Goal: Task Accomplishment & Management: Manage account settings

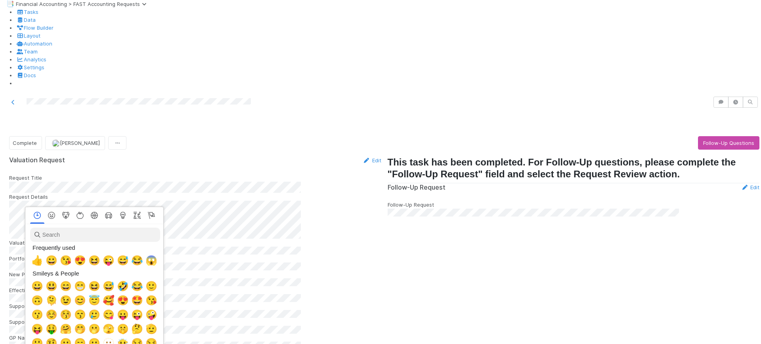
scroll to position [0, 4]
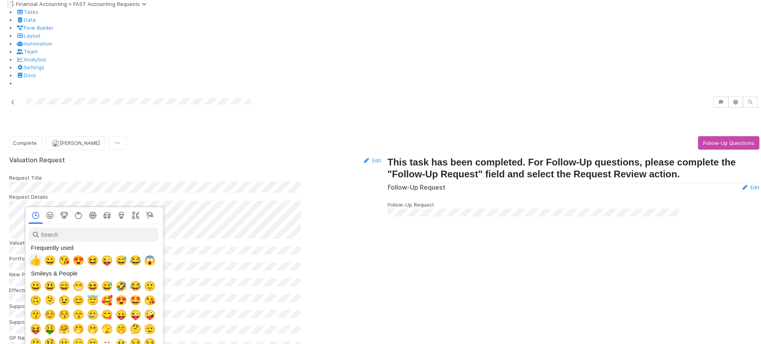
click at [34, 257] on span "👍" at bounding box center [36, 260] width 12 height 11
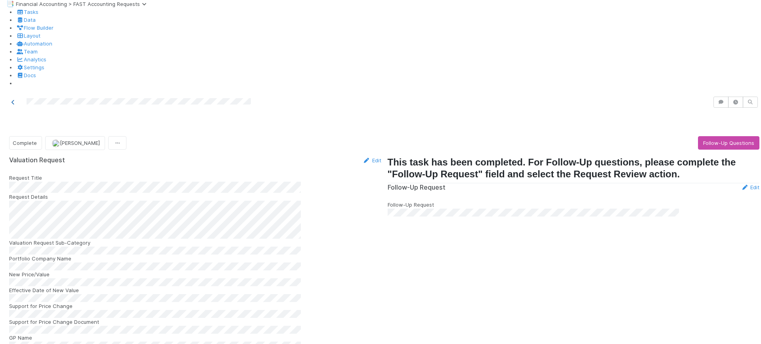
click at [13, 100] on icon at bounding box center [13, 102] width 8 height 5
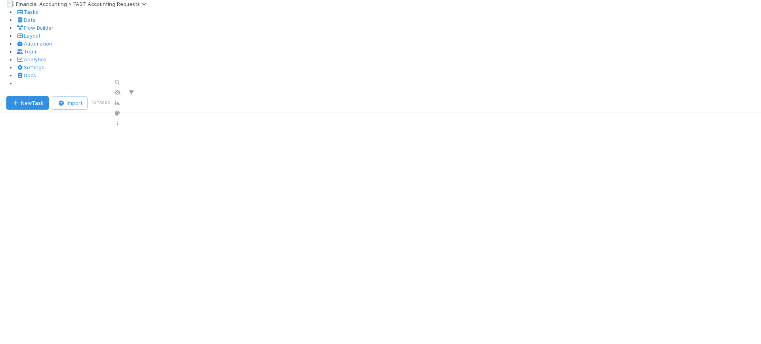
scroll to position [254, 565]
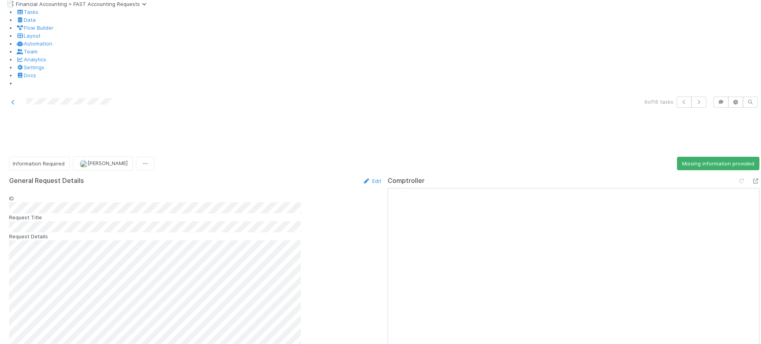
click at [13, 97] on div at bounding box center [180, 102] width 355 height 11
click at [13, 98] on link at bounding box center [13, 102] width 8 height 8
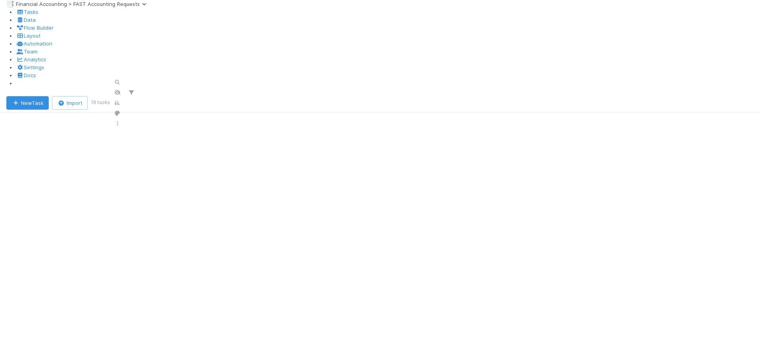
scroll to position [254, 565]
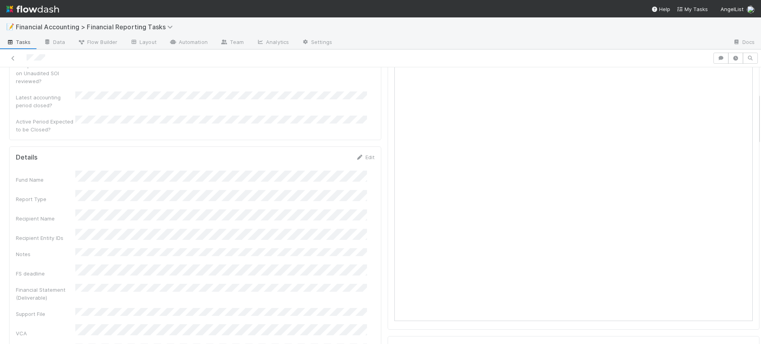
scroll to position [119, 0]
click at [12, 58] on icon at bounding box center [13, 58] width 8 height 5
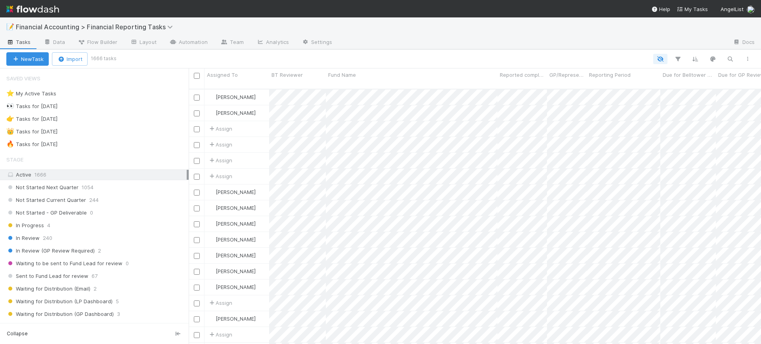
scroll to position [254, 565]
click at [675, 61] on icon "button" at bounding box center [678, 58] width 8 height 7
click at [561, 84] on button "Add Filter" at bounding box center [556, 82] width 238 height 11
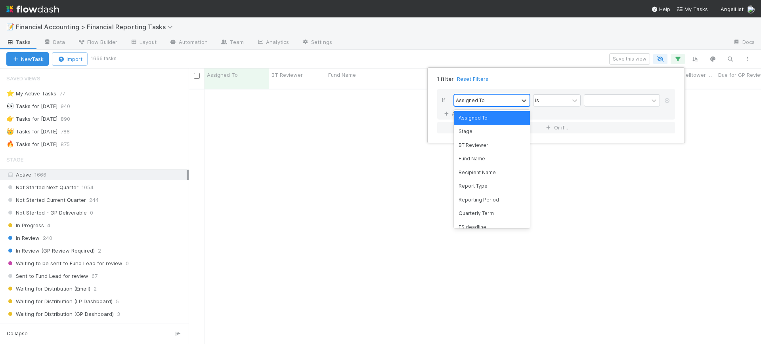
click at [478, 100] on div "Assigned To" at bounding box center [470, 100] width 29 height 7
click at [488, 158] on div "Fund Name" at bounding box center [492, 158] width 76 height 13
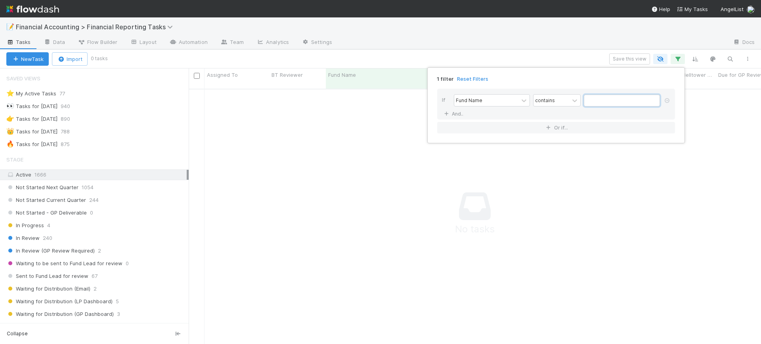
click at [591, 103] on input "text" at bounding box center [622, 101] width 76 height 12
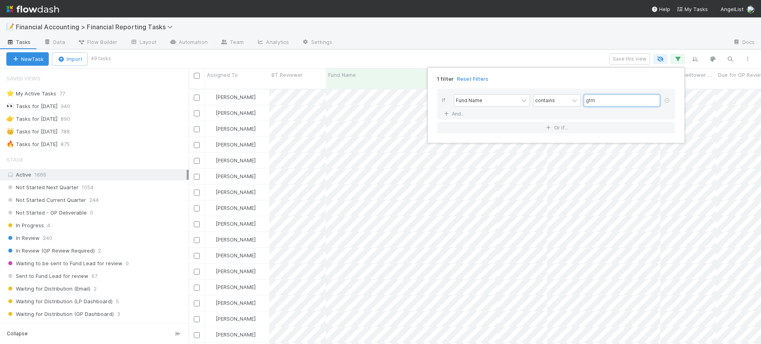
scroll to position [254, 565]
click at [603, 101] on input "gtm" at bounding box center [622, 101] width 76 height 12
type input "gtm"
click at [448, 113] on icon at bounding box center [446, 114] width 8 height 5
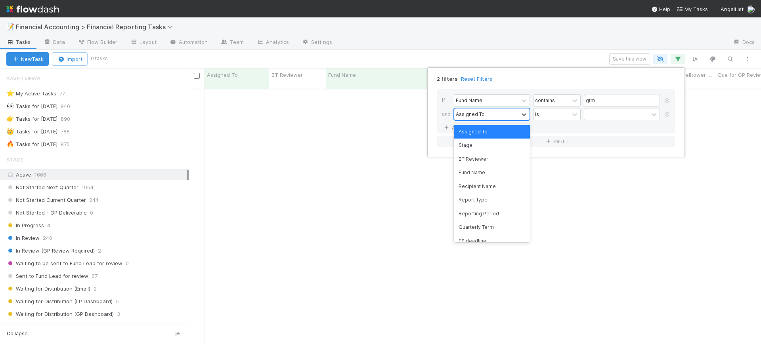
click at [477, 113] on div "Assigned To" at bounding box center [470, 114] width 29 height 7
click at [489, 229] on div "Quarterly Term" at bounding box center [492, 227] width 76 height 13
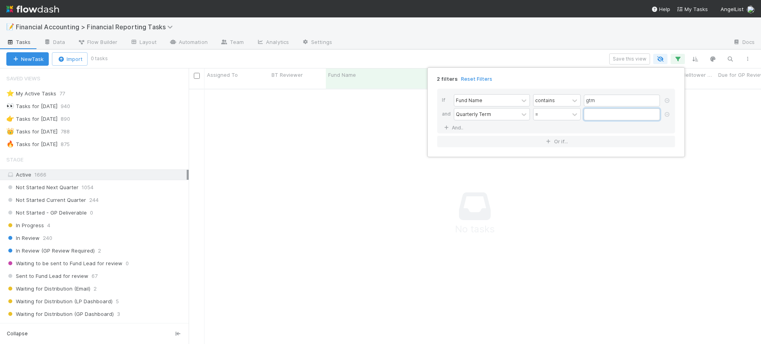
click at [599, 111] on input "text" at bounding box center [622, 115] width 76 height 12
click at [597, 113] on input "text" at bounding box center [622, 115] width 76 height 12
click at [649, 113] on input "text" at bounding box center [622, 115] width 76 height 12
click at [495, 117] on div "Quarterly Term" at bounding box center [486, 114] width 64 height 11
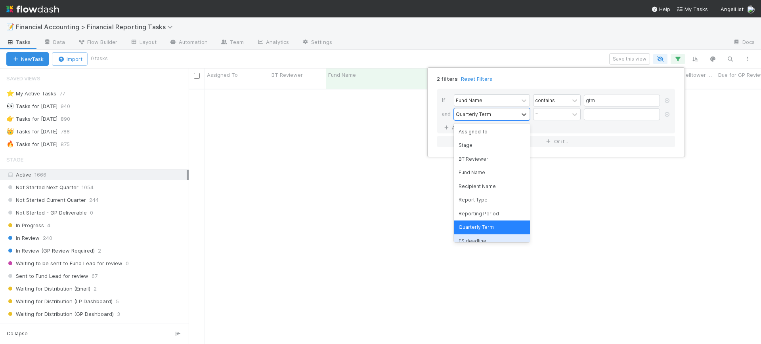
scroll to position [20, 0]
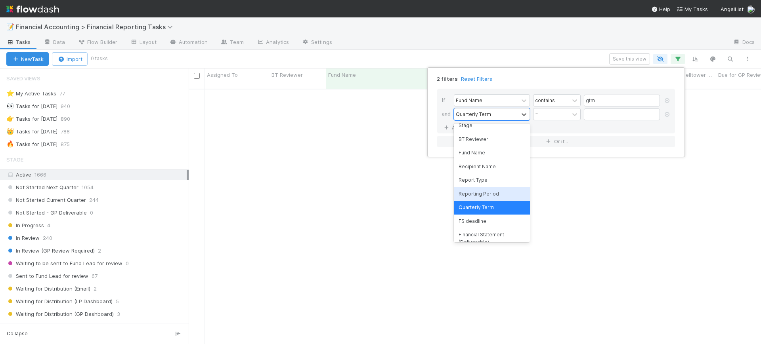
click at [486, 196] on div "Reporting Period" at bounding box center [492, 193] width 76 height 13
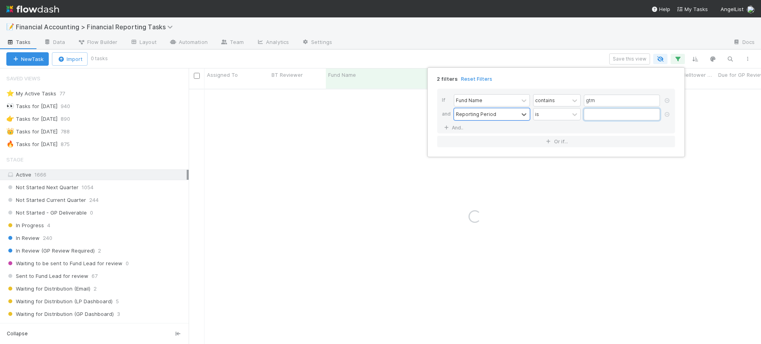
click at [598, 117] on input "text" at bounding box center [622, 115] width 76 height 12
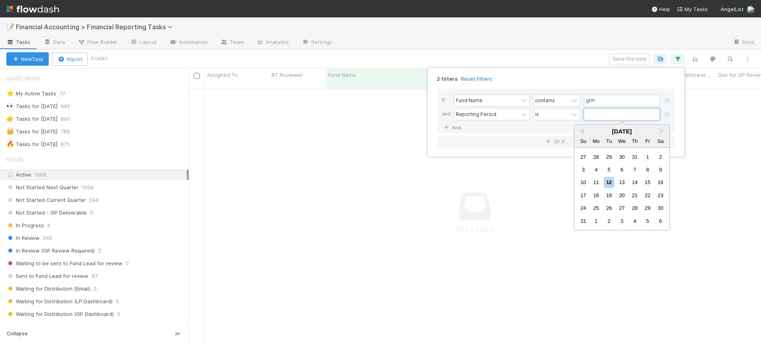
scroll to position [247, 557]
click at [583, 128] on button "Previous Month" at bounding box center [581, 132] width 13 height 13
click at [593, 206] on div "30" at bounding box center [596, 208] width 11 height 11
type input "06/30/2025"
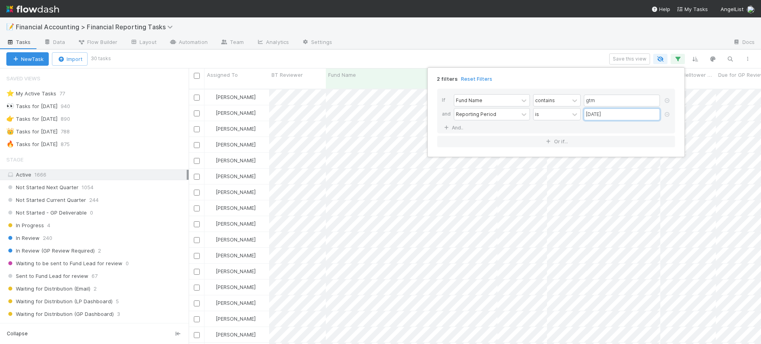
scroll to position [254, 565]
click at [565, 55] on div "2 filters Reset Filters If Fund Name contains gtm and Reporting Period is 06/30…" at bounding box center [380, 172] width 761 height 344
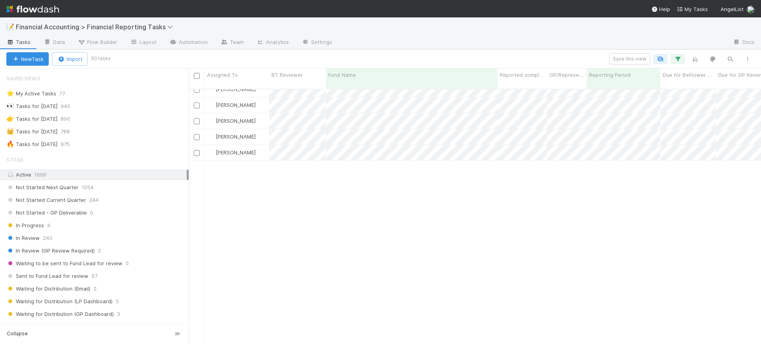
scroll to position [0, 0]
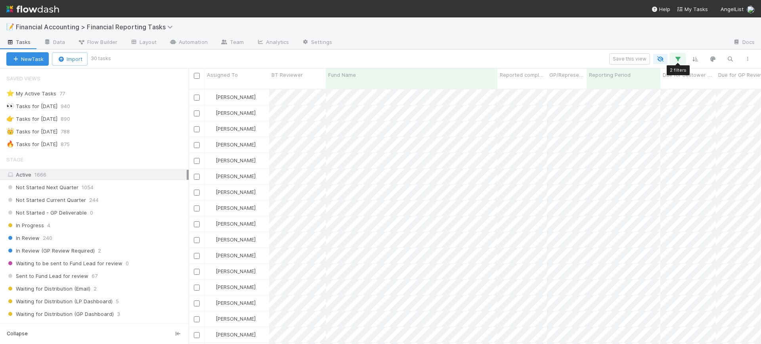
click at [681, 61] on icon "button" at bounding box center [678, 58] width 8 height 7
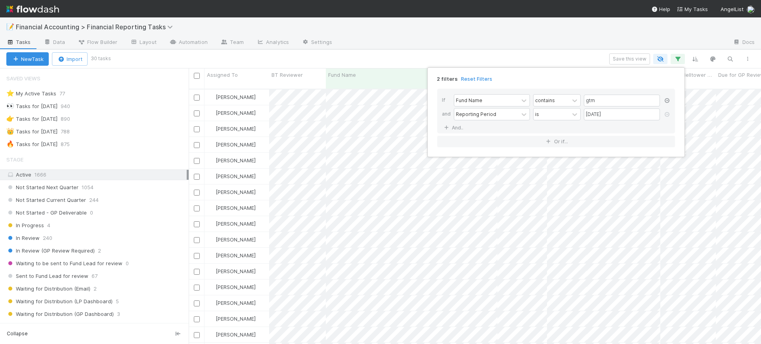
click at [667, 99] on icon at bounding box center [667, 100] width 8 height 5
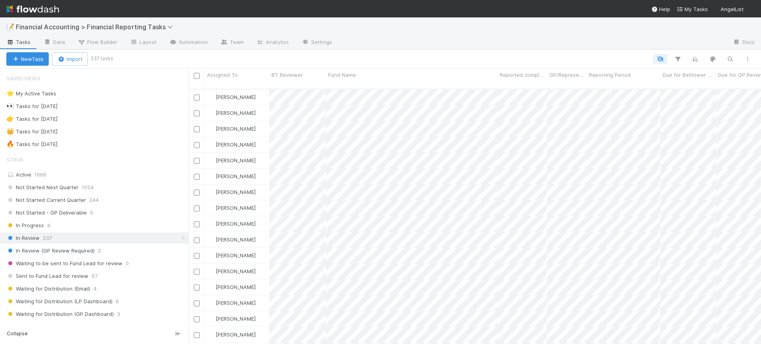
scroll to position [254, 565]
click at [678, 60] on icon "button" at bounding box center [678, 58] width 8 height 7
click at [607, 87] on button "Add Filter" at bounding box center [556, 82] width 238 height 11
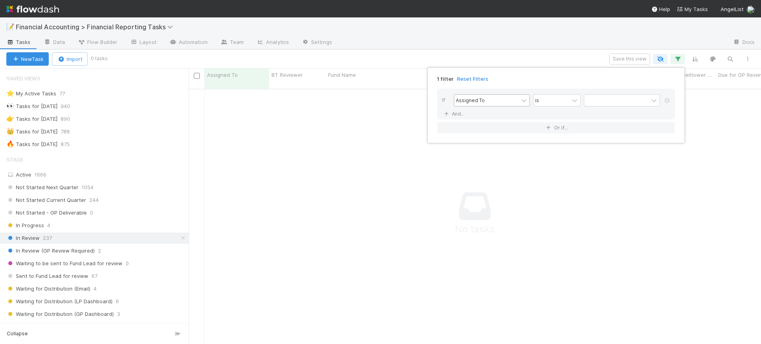
scroll to position [247, 557]
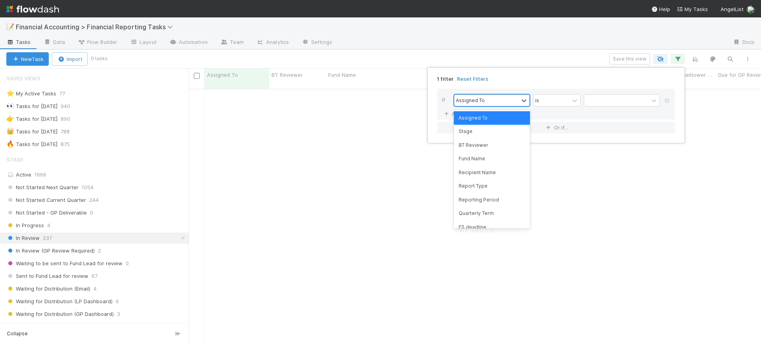
click at [512, 103] on div "Assigned To" at bounding box center [486, 100] width 64 height 11
click at [493, 155] on div "Fund Name" at bounding box center [492, 158] width 76 height 13
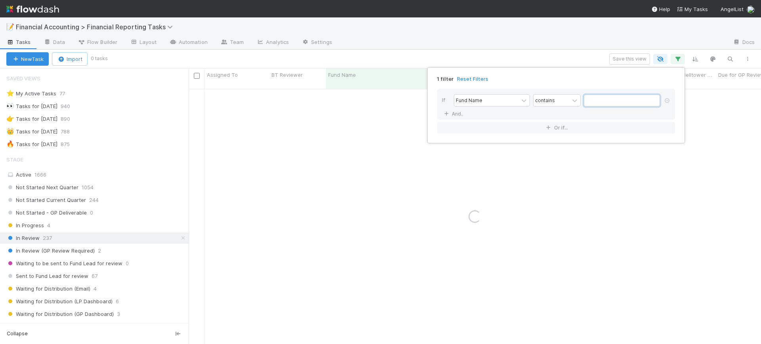
click at [600, 101] on input "text" at bounding box center [622, 101] width 76 height 12
type input "F"
type input "HF0"
click at [181, 164] on div "1 filter Reset Filters If Fund Name contains HF0 And.. Or if..." at bounding box center [380, 172] width 761 height 344
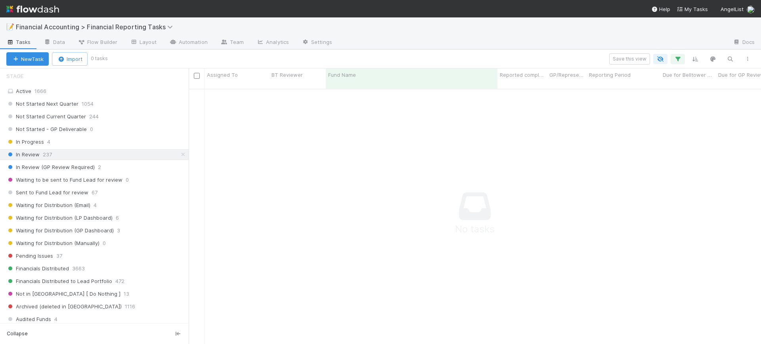
scroll to position [165, 0]
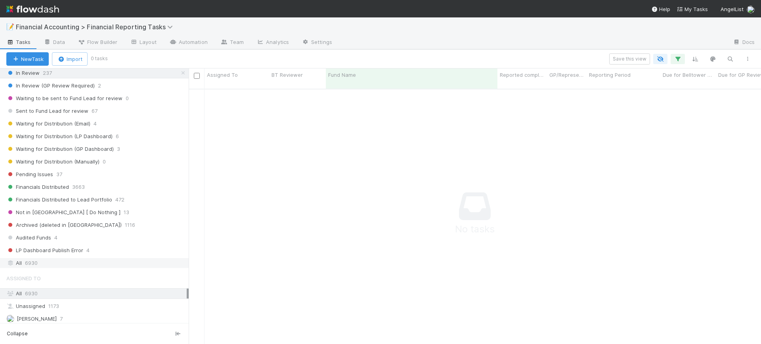
click at [79, 264] on div "All 6930" at bounding box center [96, 263] width 180 height 10
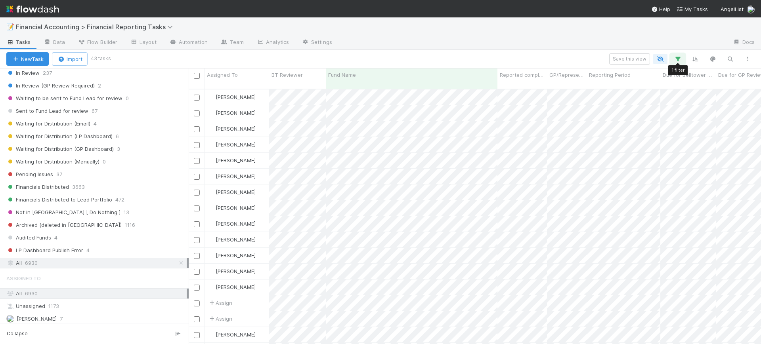
click at [673, 55] on button "button" at bounding box center [678, 59] width 14 height 10
click at [455, 113] on link "And.." at bounding box center [454, 113] width 25 height 11
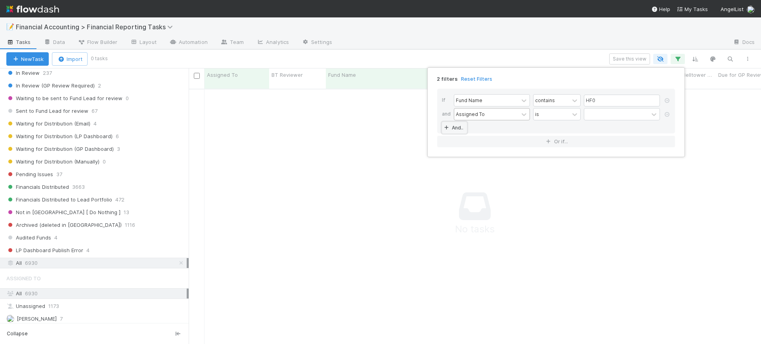
scroll to position [247, 557]
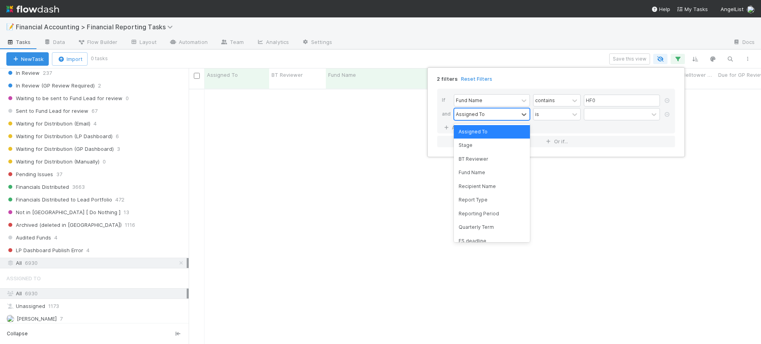
click at [499, 113] on div "Assigned To" at bounding box center [486, 114] width 64 height 11
click at [501, 213] on div "Reporting Period" at bounding box center [492, 213] width 76 height 13
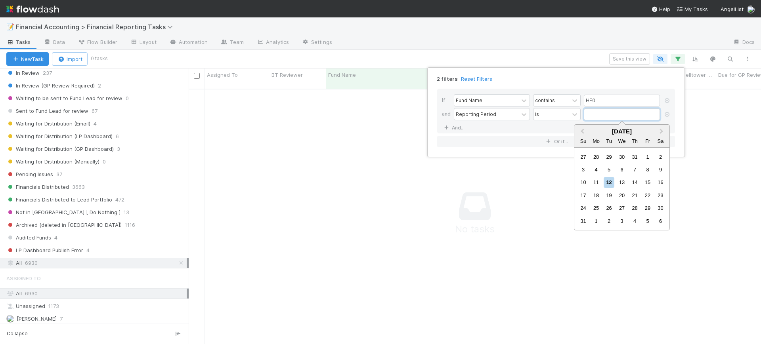
click at [589, 116] on input "text" at bounding box center [622, 115] width 76 height 12
click at [582, 130] on span "Previous Month" at bounding box center [582, 131] width 0 height 9
click at [598, 208] on div "30" at bounding box center [596, 208] width 11 height 11
type input "[DATE]"
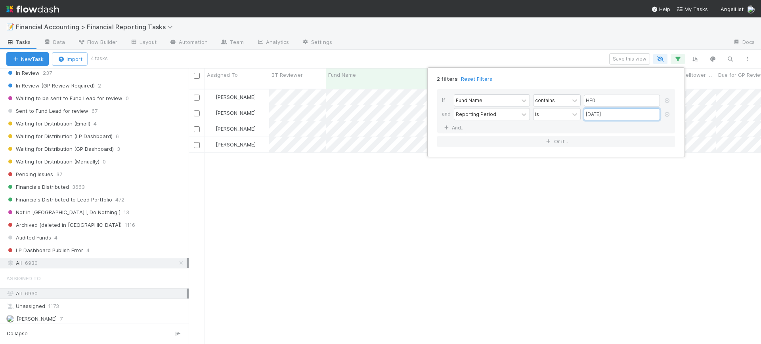
scroll to position [254, 565]
click at [231, 175] on div "2 filters Reset Filters If Fund Name contains HF0 and Reporting Period is 06/30…" at bounding box center [380, 172] width 761 height 344
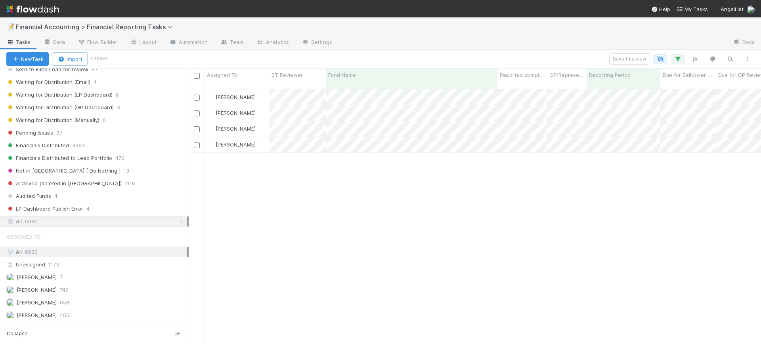
scroll to position [184, 0]
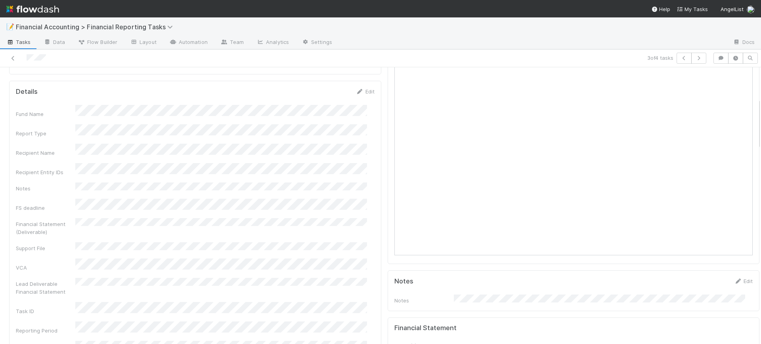
scroll to position [218, 0]
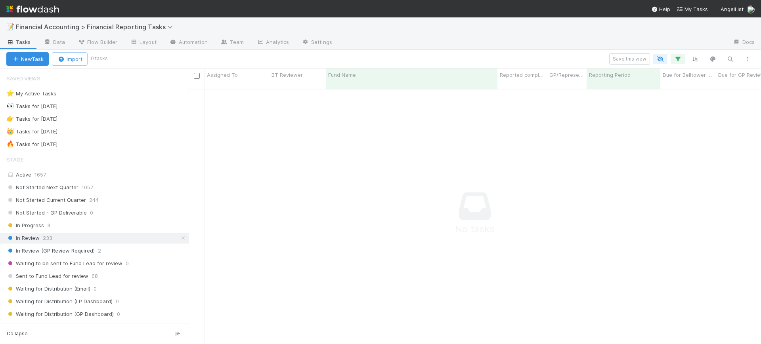
scroll to position [247, 557]
click at [677, 57] on icon "button" at bounding box center [678, 58] width 8 height 7
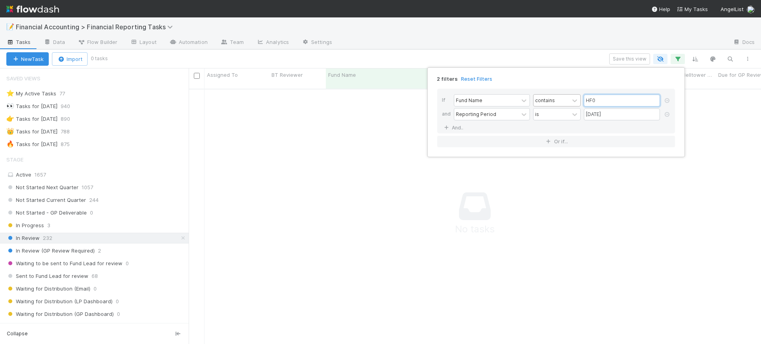
drag, startPoint x: 604, startPoint y: 102, endPoint x: 566, endPoint y: 104, distance: 37.7
click at [566, 104] on div "Fund Name contains HF0" at bounding box center [558, 101] width 209 height 14
type input "backend"
click at [185, 161] on div "2 filters Reset Filters If Fund Name contains backend and Reporting Period is 0…" at bounding box center [380, 172] width 761 height 344
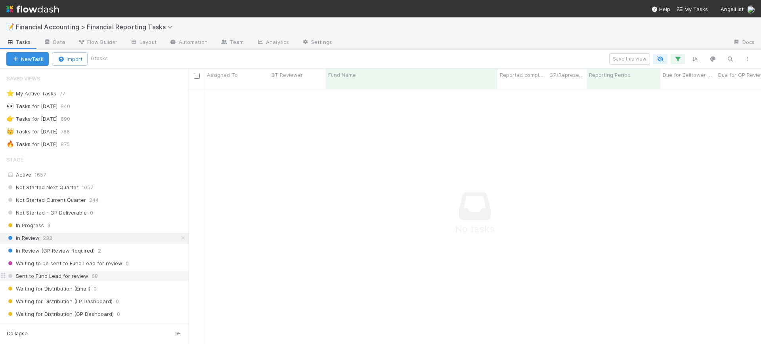
click at [95, 277] on span "68" at bounding box center [95, 276] width 6 height 10
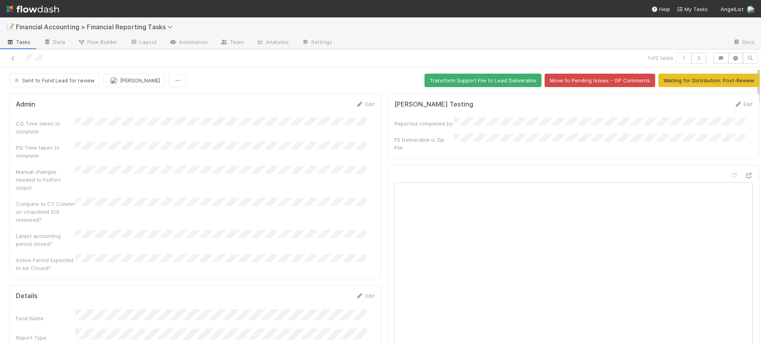
click at [388, 167] on div at bounding box center [574, 317] width 372 height 304
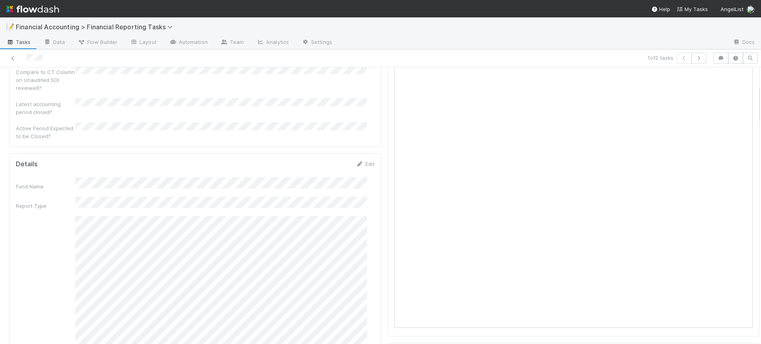
scroll to position [139, 0]
click at [356, 154] on link "Edit" at bounding box center [365, 157] width 19 height 6
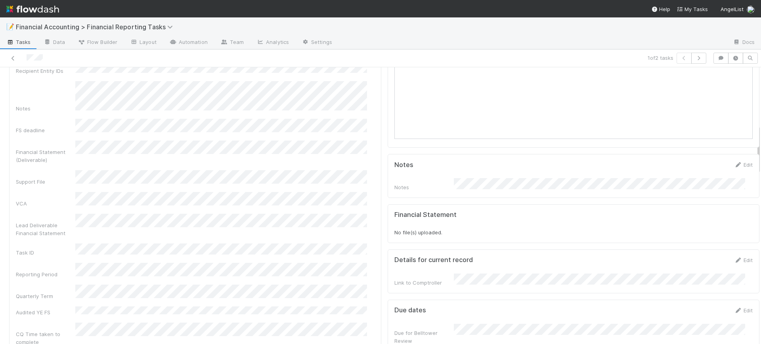
scroll to position [317, 0]
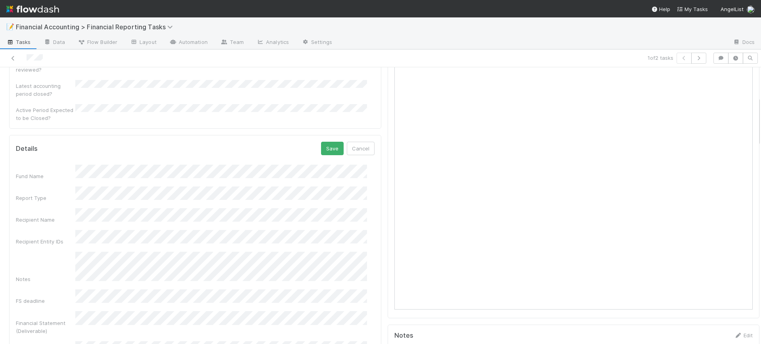
scroll to position [146, 0]
drag, startPoint x: 750, startPoint y: 149, endPoint x: 750, endPoint y: 118, distance: 30.5
click at [321, 146] on button "Save" at bounding box center [332, 152] width 23 height 13
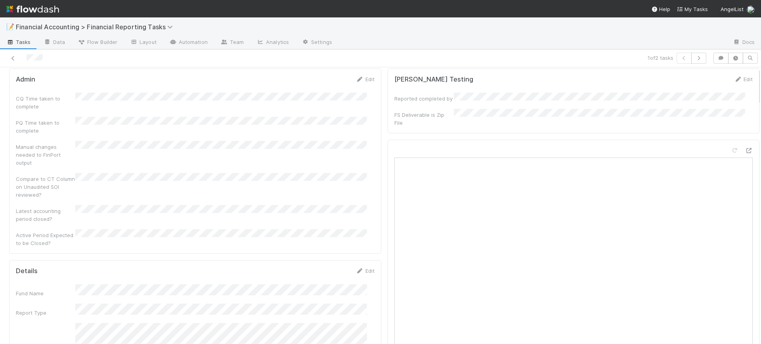
scroll to position [0, 0]
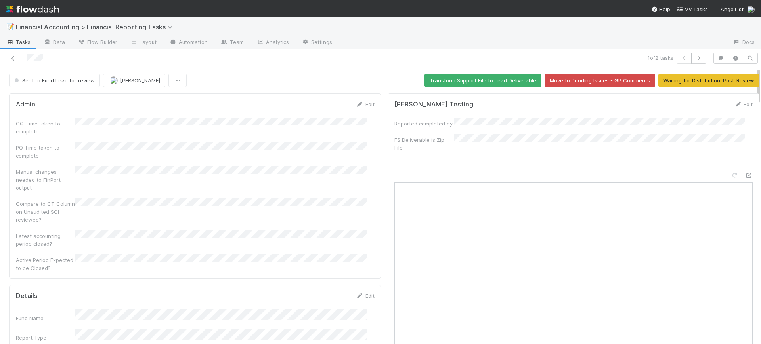
drag, startPoint x: 751, startPoint y: 134, endPoint x: 754, endPoint y: 86, distance: 48.0
click at [754, 86] on div "📝 Financial Accounting > Financial Reporting Tasks Tasks Data Flow Builder Layo…" at bounding box center [380, 180] width 761 height 327
click at [698, 81] on button "Waiting for Distribution: Post-Review" at bounding box center [708, 80] width 101 height 13
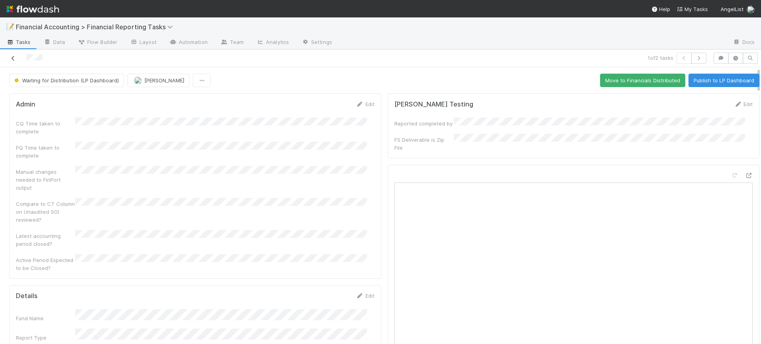
click at [11, 56] on icon at bounding box center [13, 58] width 8 height 5
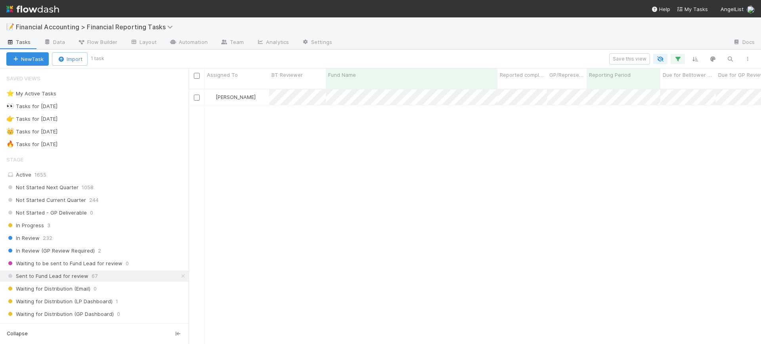
scroll to position [254, 565]
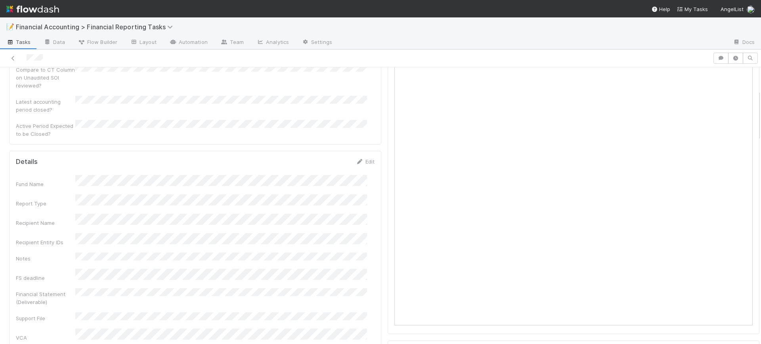
scroll to position [139, 0]
click at [356, 155] on icon at bounding box center [360, 157] width 8 height 5
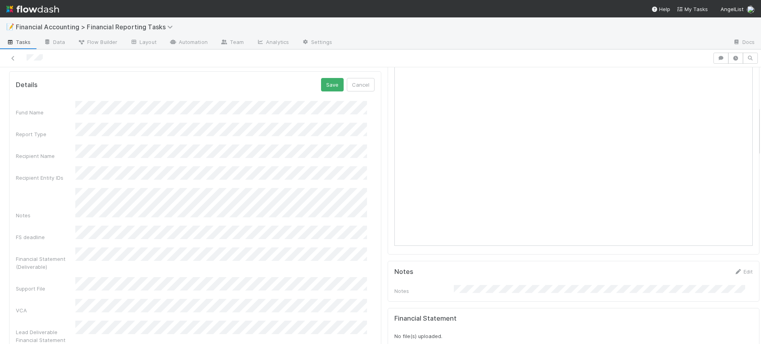
scroll to position [218, 0]
click at [325, 74] on button "Save" at bounding box center [332, 80] width 23 height 13
drag, startPoint x: 750, startPoint y: 126, endPoint x: 749, endPoint y: 117, distance: 8.4
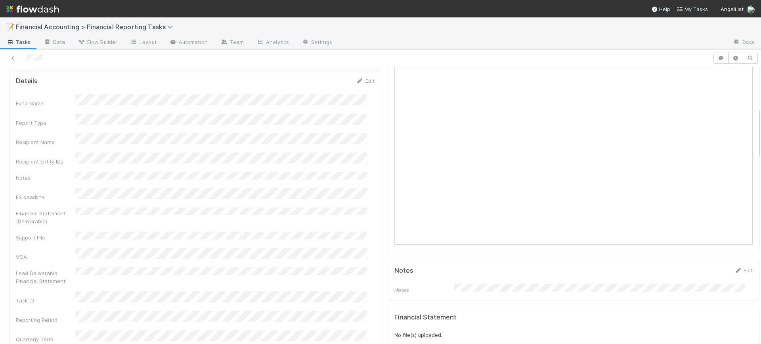
click at [761, 122] on div at bounding box center [761, 205] width 0 height 277
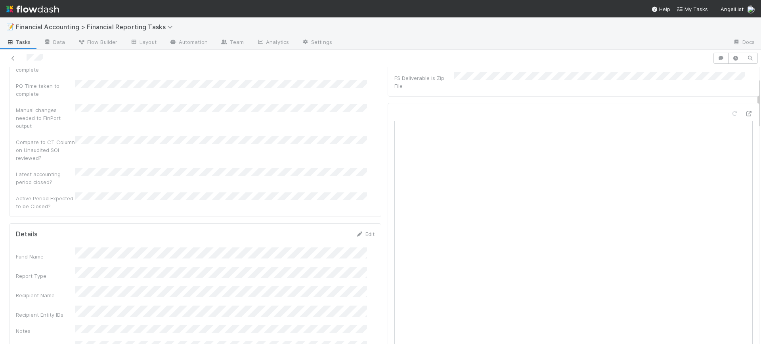
scroll to position [0, 0]
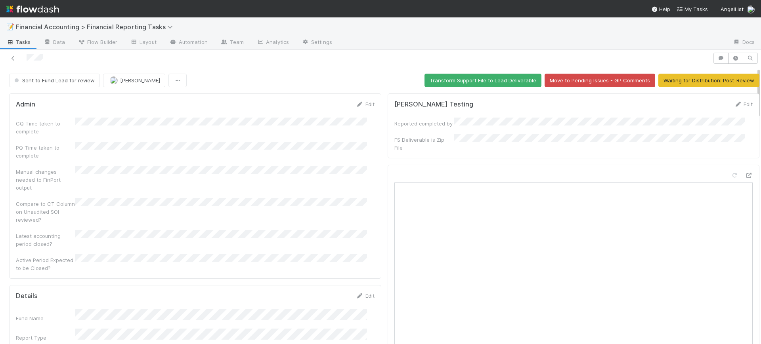
drag, startPoint x: 751, startPoint y: 123, endPoint x: 751, endPoint y: 57, distance: 66.6
click at [751, 57] on div "Sent to Fund Lead for review Conor Queenan Transform Support File to Lead Deliv…" at bounding box center [380, 197] width 761 height 295
click at [492, 78] on button "Transform Support File to Lead Deliverable" at bounding box center [482, 80] width 117 height 13
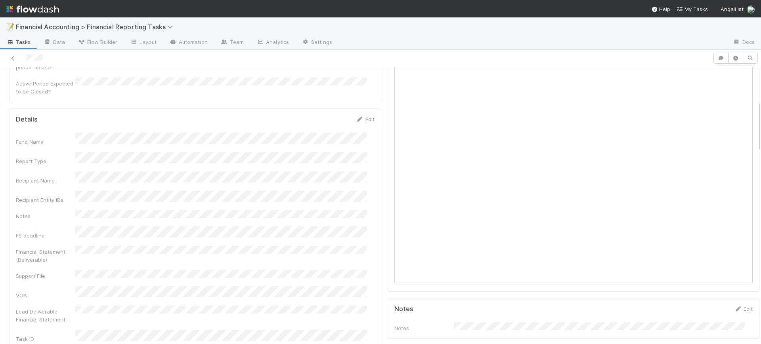
scroll to position [178, 0]
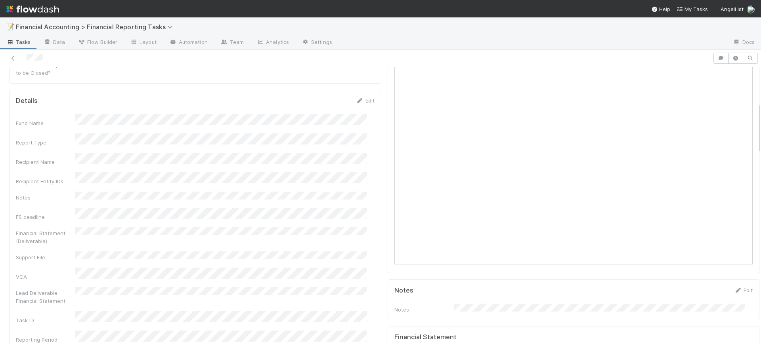
scroll to position [189, 0]
drag, startPoint x: 751, startPoint y: 129, endPoint x: 751, endPoint y: 120, distance: 9.2
click at [361, 104] on link "Edit" at bounding box center [365, 107] width 19 height 6
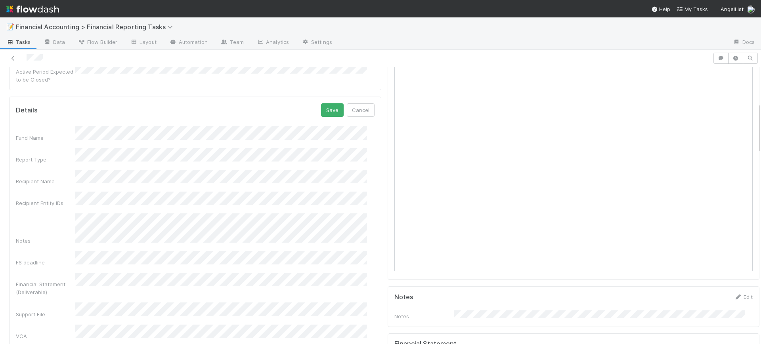
click at [323, 103] on button "Save" at bounding box center [332, 109] width 23 height 13
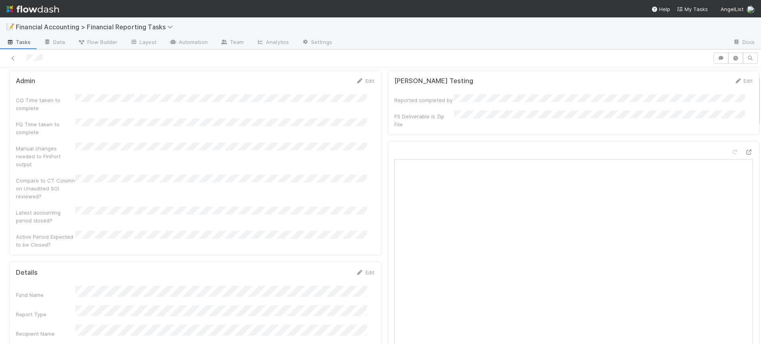
scroll to position [0, 0]
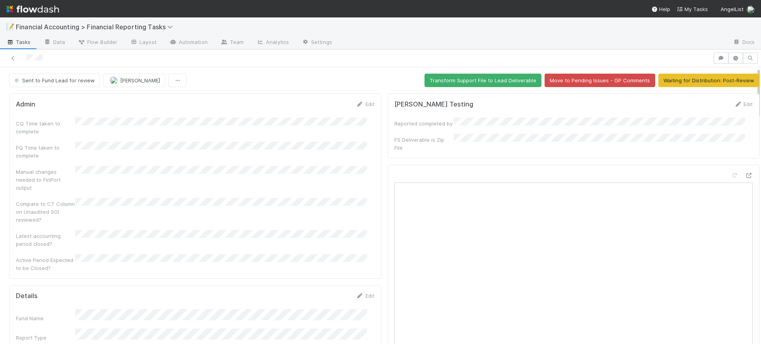
drag, startPoint x: 751, startPoint y: 130, endPoint x: 751, endPoint y: 85, distance: 44.8
click at [477, 81] on button "Transform Support File to Lead Deliverable" at bounding box center [482, 80] width 117 height 13
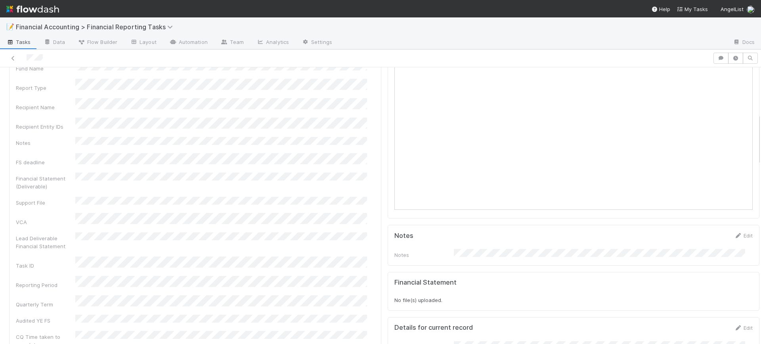
scroll to position [297, 0]
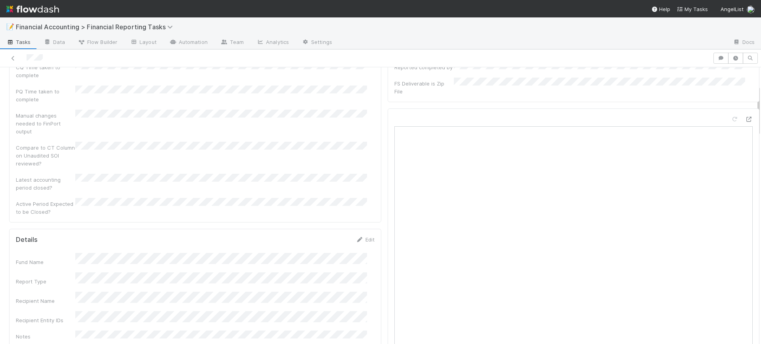
scroll to position [40, 0]
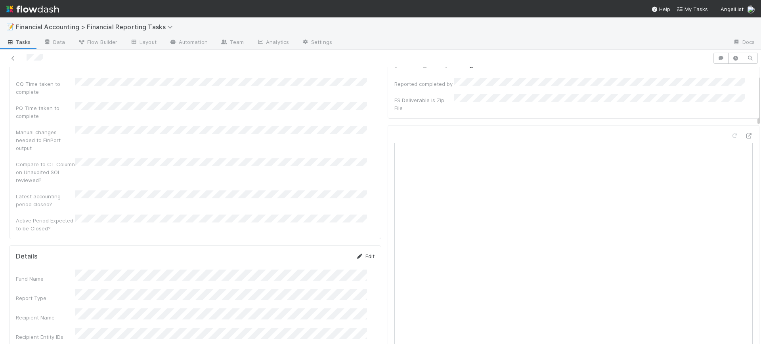
click at [359, 253] on link "Edit" at bounding box center [365, 256] width 19 height 6
click at [388, 257] on div at bounding box center [574, 277] width 372 height 304
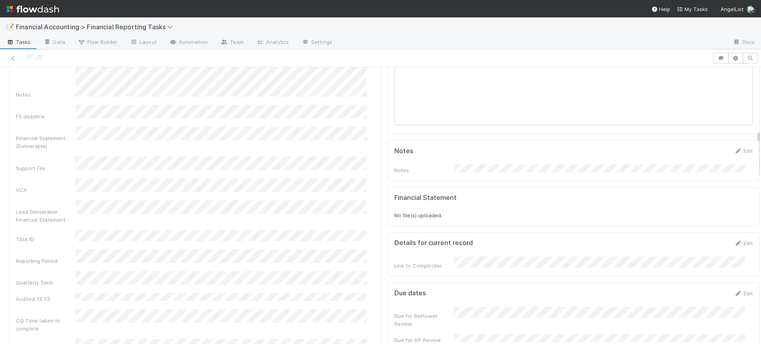
scroll to position [337, 0]
click at [373, 157] on div "Details Save Cancel Fund Name Report Type Recipient Name Recipient Entity IDs N…" at bounding box center [195, 344] width 372 height 792
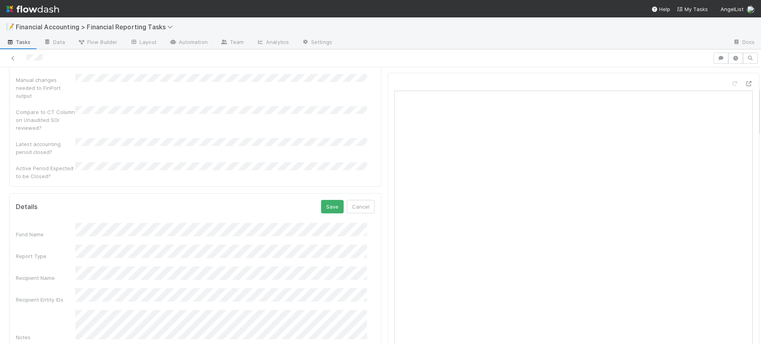
scroll to position [59, 0]
click at [325, 233] on button "Save" at bounding box center [332, 239] width 23 height 13
click at [388, 256] on div at bounding box center [574, 257] width 372 height 304
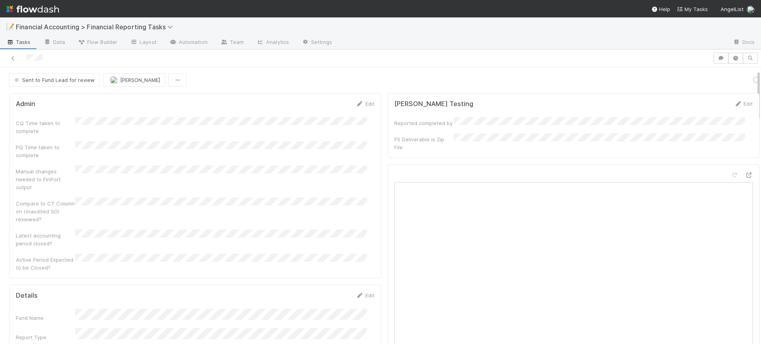
scroll to position [0, 0]
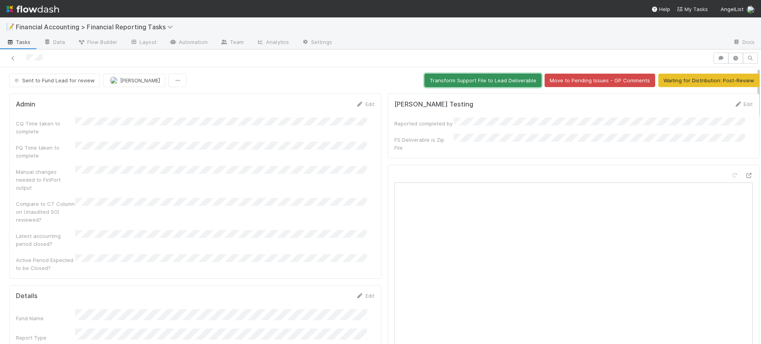
click at [465, 78] on button "Transform Support File to Lead Deliverable" at bounding box center [482, 80] width 117 height 13
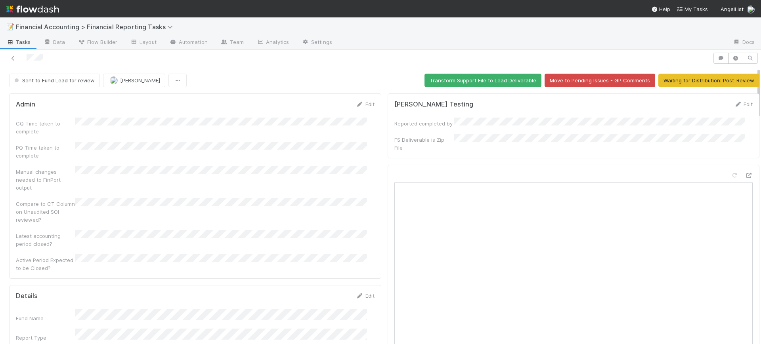
drag, startPoint x: 751, startPoint y: 149, endPoint x: 760, endPoint y: 52, distance: 97.9
click at [760, 52] on div "📝 Financial Accounting > Financial Reporting Tasks Tasks Data Flow Builder Layo…" at bounding box center [380, 180] width 761 height 327
click at [698, 76] on button "Waiting for Distribution: Post-Review" at bounding box center [708, 80] width 101 height 13
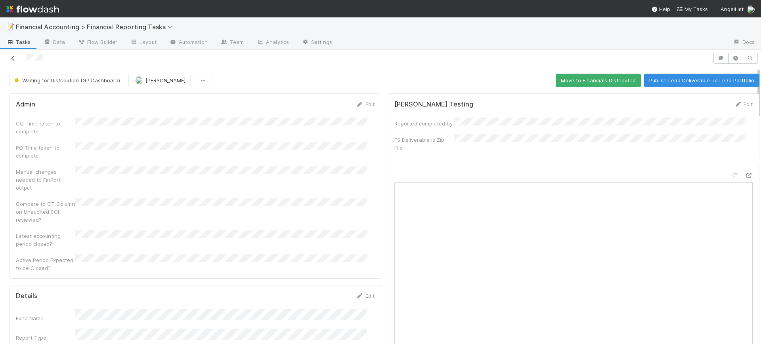
click at [12, 57] on icon at bounding box center [13, 58] width 8 height 5
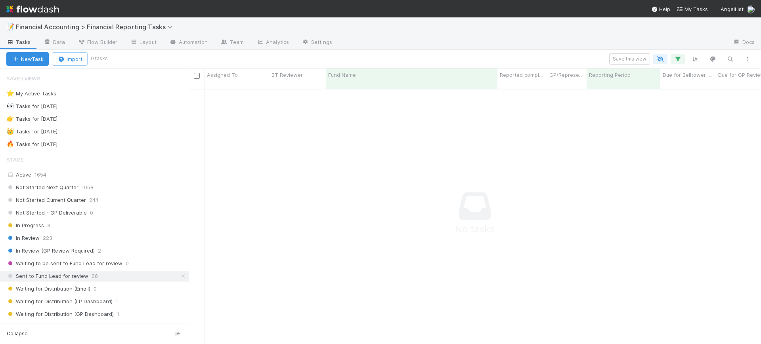
scroll to position [247, 557]
click at [677, 55] on icon "button" at bounding box center [678, 58] width 8 height 7
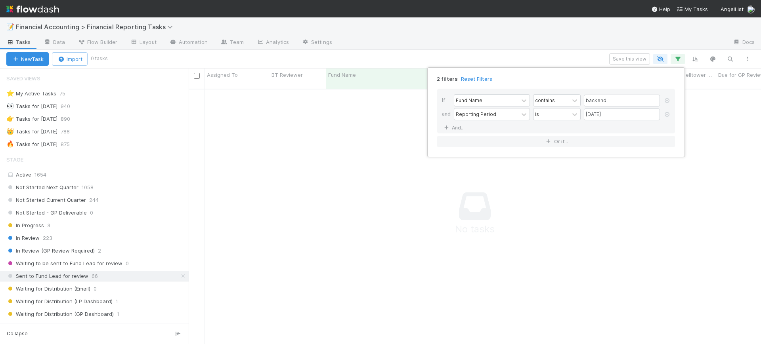
drag, startPoint x: 607, startPoint y: 94, endPoint x: 610, endPoint y: 99, distance: 6.6
click at [610, 99] on div "If Fund Name contains backend and Reporting Period is 06/30/2025 And.." at bounding box center [556, 111] width 238 height 45
drag, startPoint x: 610, startPoint y: 100, endPoint x: 574, endPoint y: 104, distance: 35.9
click at [574, 104] on div "Fund Name contains backend" at bounding box center [558, 101] width 209 height 14
type input "gtmf"
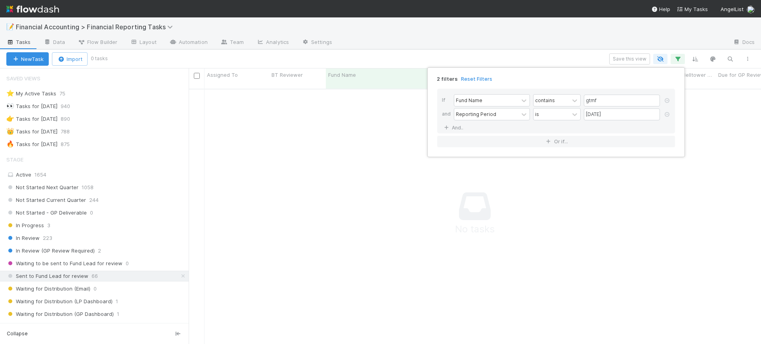
click at [184, 161] on div "2 filters Reset Filters If Fund Name contains gtmf and Reporting Period is 06/3…" at bounding box center [380, 172] width 761 height 344
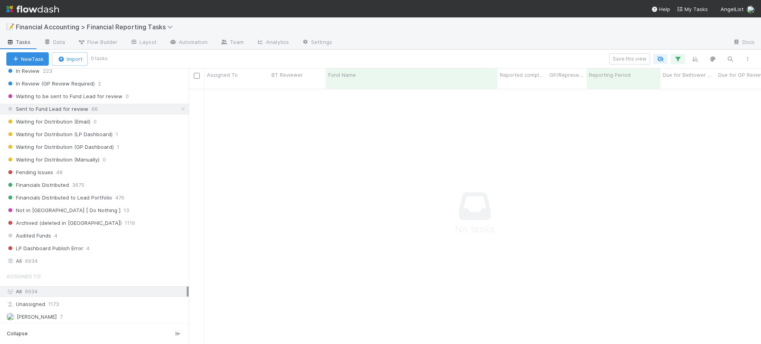
scroll to position [171, 0]
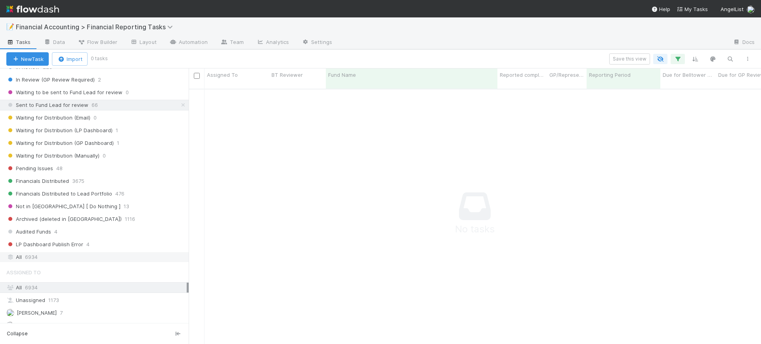
click at [75, 259] on div "All 6934" at bounding box center [96, 257] width 180 height 10
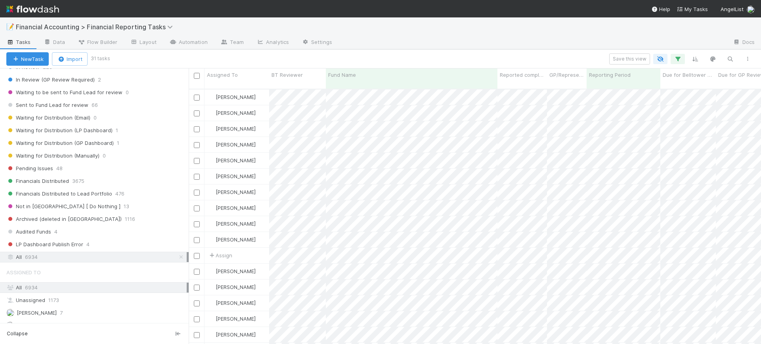
scroll to position [254, 565]
click at [199, 74] on input "checkbox" at bounding box center [197, 76] width 6 height 6
checkbox input "true"
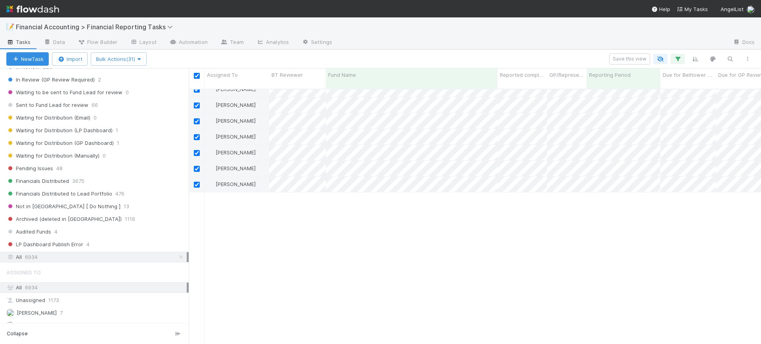
scroll to position [0, 0]
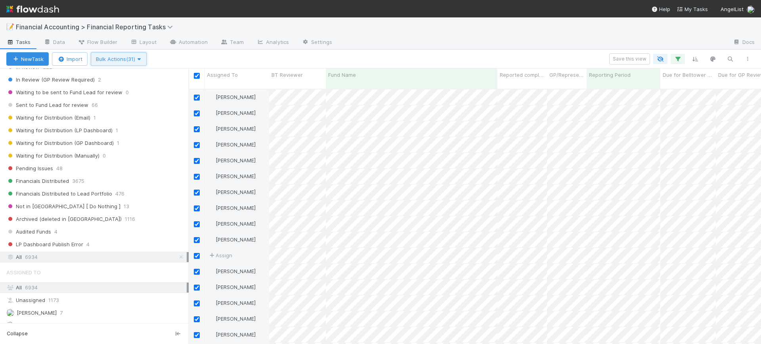
click at [133, 60] on span "Bulk Actions (31)" at bounding box center [119, 59] width 46 height 6
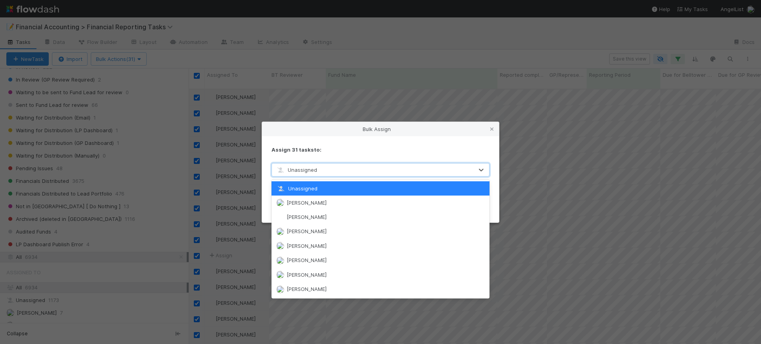
click at [327, 172] on div "Unassigned" at bounding box center [372, 170] width 201 height 13
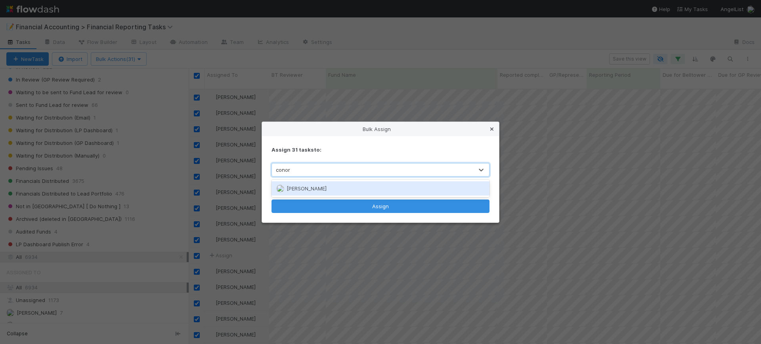
type input "conor"
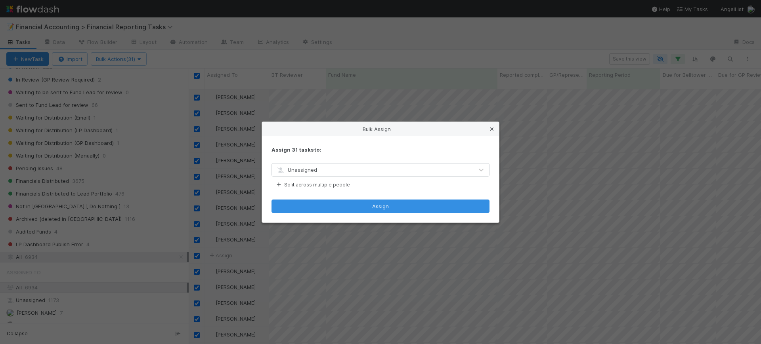
click at [491, 129] on icon at bounding box center [492, 129] width 8 height 5
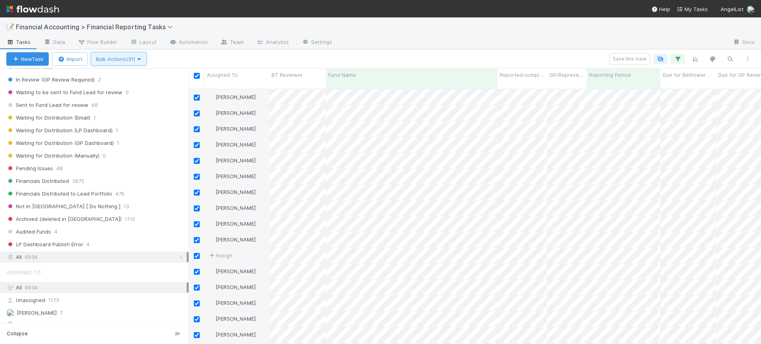
click at [140, 60] on icon "button" at bounding box center [139, 59] width 8 height 5
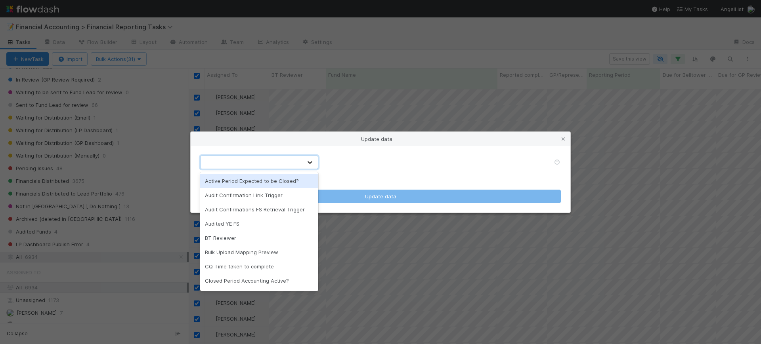
click at [312, 163] on icon at bounding box center [310, 163] width 8 height 8
click at [287, 238] on div "BT Reviewer" at bounding box center [259, 238] width 118 height 14
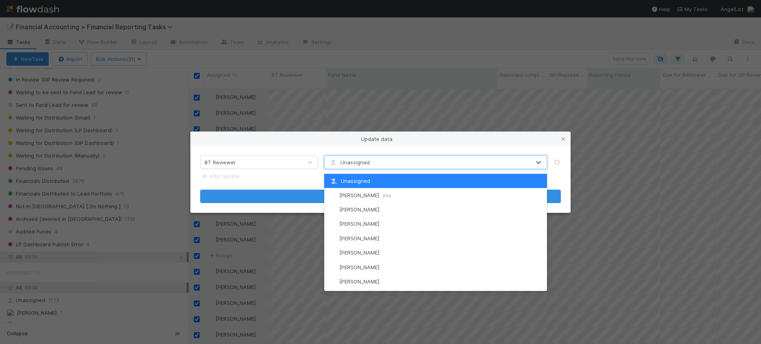
click at [393, 166] on div "Unassigned" at bounding box center [428, 162] width 206 height 13
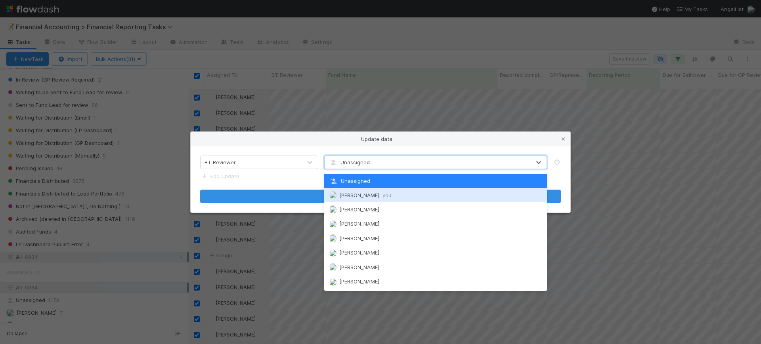
click at [388, 193] on span "you" at bounding box center [386, 195] width 9 height 6
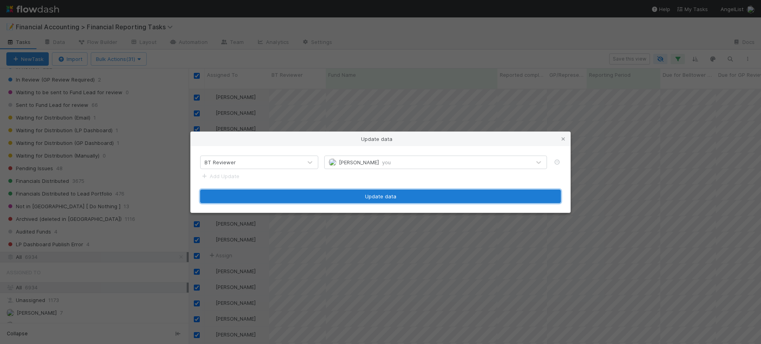
click at [363, 193] on button "Update data" at bounding box center [380, 196] width 361 height 13
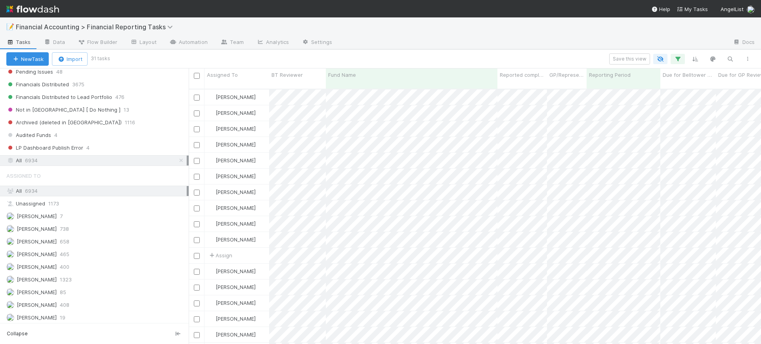
scroll to position [273, 0]
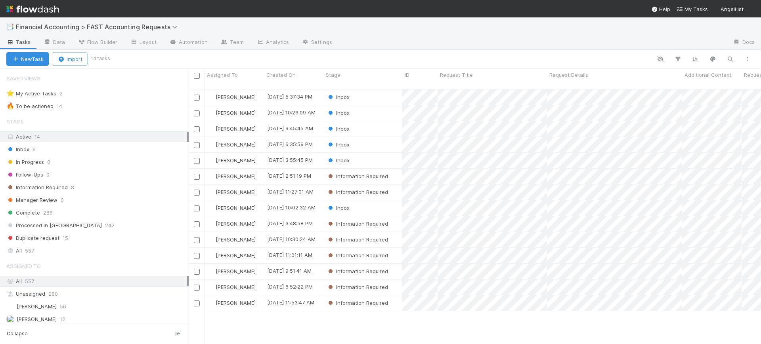
scroll to position [254, 565]
click at [382, 201] on div "Inbox" at bounding box center [362, 208] width 79 height 15
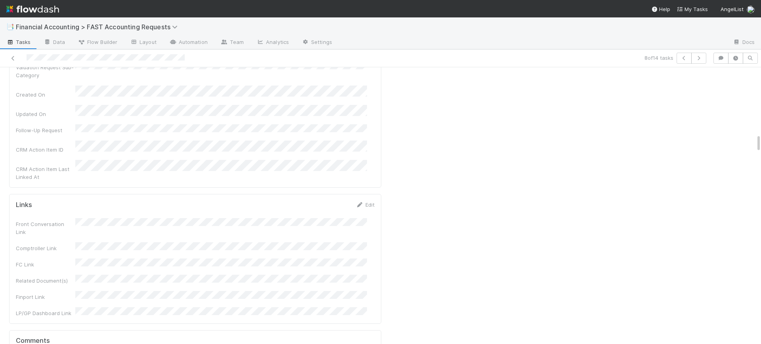
scroll to position [991, 0]
drag, startPoint x: 750, startPoint y: 143, endPoint x: 750, endPoint y: 94, distance: 49.1
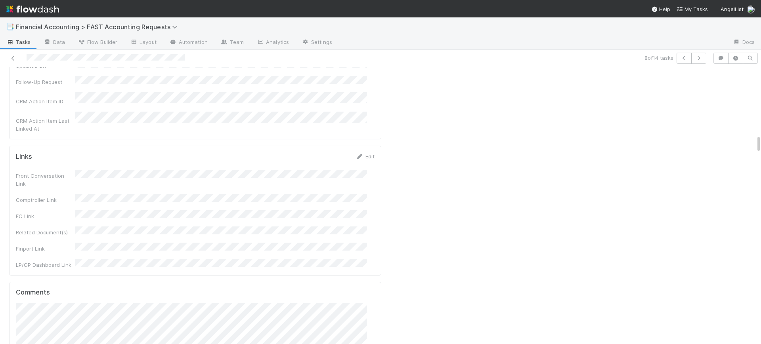
scroll to position [1042, 0]
drag, startPoint x: 751, startPoint y: 143, endPoint x: 761, endPoint y: 144, distance: 9.9
click at [761, 144] on div "📑 Financial Accounting > FAST Accounting Requests Tasks Data Flow Builder Layou…" at bounding box center [380, 180] width 761 height 327
drag, startPoint x: 750, startPoint y: 144, endPoint x: 750, endPoint y: 136, distance: 7.9
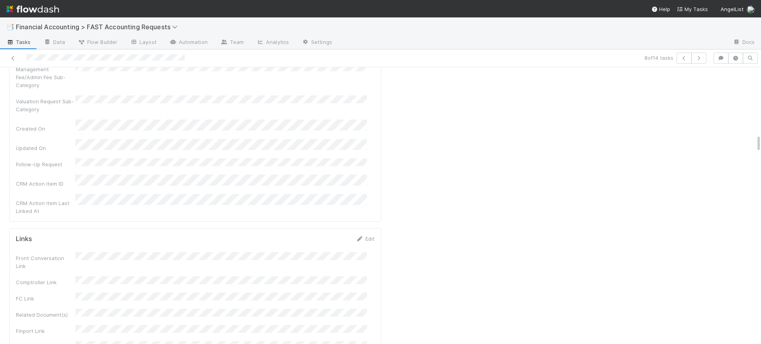
scroll to position [1001, 0]
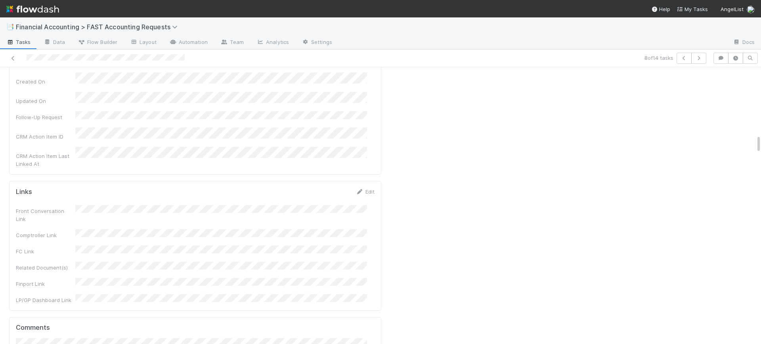
drag, startPoint x: 751, startPoint y: 147, endPoint x: 761, endPoint y: 144, distance: 9.5
click at [761, 144] on div "📑 Financial Accounting > FAST Accounting Requests Tasks Data Flow Builder Layou…" at bounding box center [380, 180] width 761 height 327
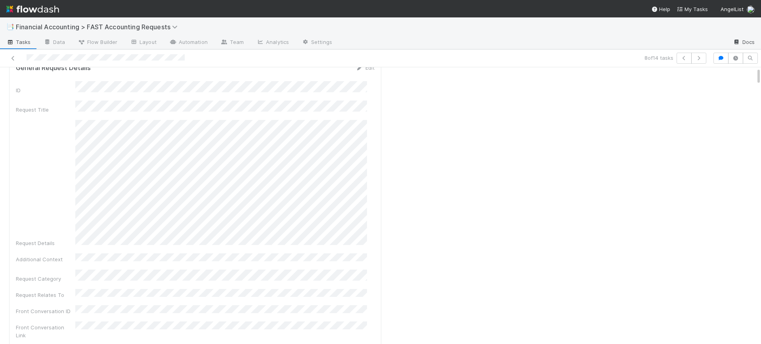
scroll to position [0, 0]
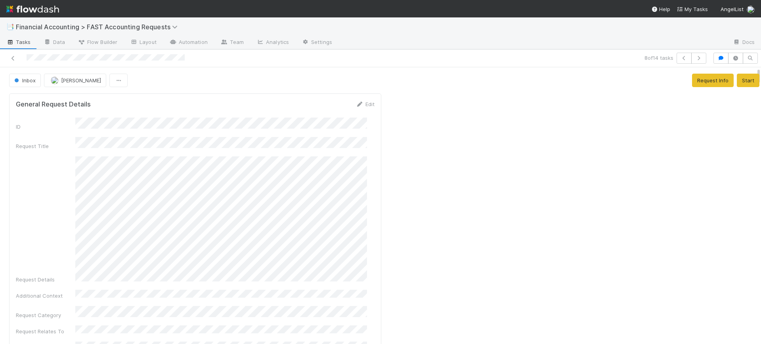
drag, startPoint x: 751, startPoint y: 147, endPoint x: 735, endPoint y: 32, distance: 116.0
click at [735, 32] on div "📑 Financial Accounting > FAST Accounting Requests Tasks Data Flow Builder Layou…" at bounding box center [380, 180] width 761 height 327
click at [29, 80] on span "Inbox" at bounding box center [24, 80] width 23 height 6
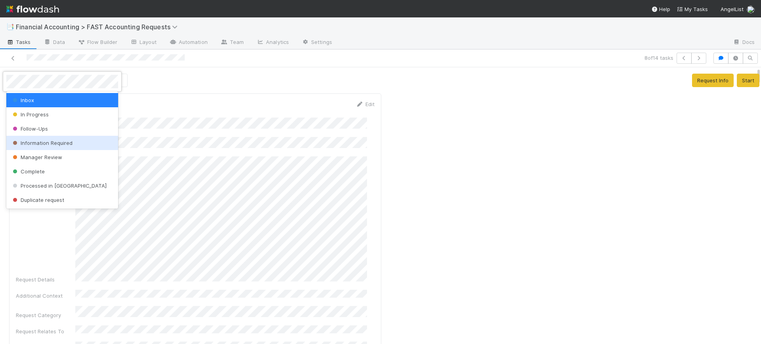
click at [40, 142] on span "Information Required" at bounding box center [41, 143] width 61 height 6
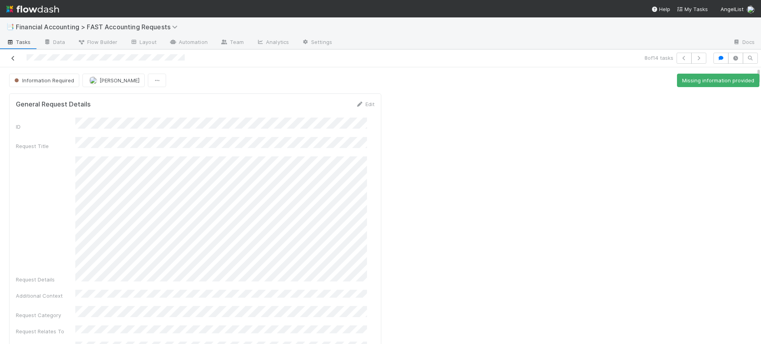
click at [13, 56] on icon at bounding box center [13, 58] width 8 height 5
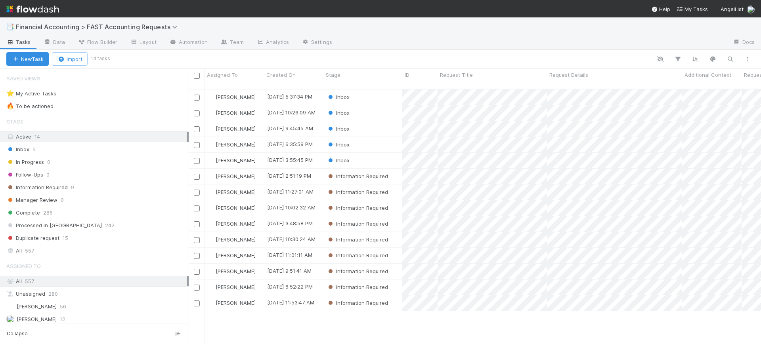
scroll to position [254, 565]
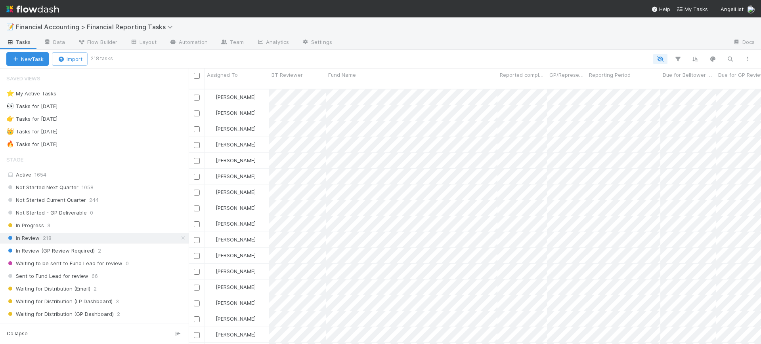
scroll to position [254, 565]
click at [679, 56] on icon "button" at bounding box center [678, 58] width 8 height 7
click at [611, 87] on button "Add Filter" at bounding box center [556, 82] width 238 height 11
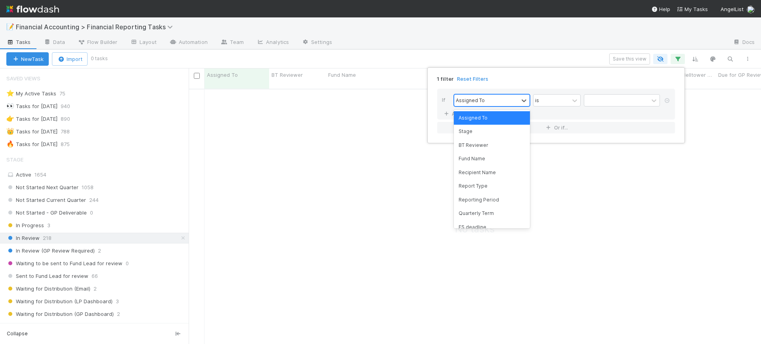
click at [507, 105] on div "Assigned To" at bounding box center [486, 100] width 64 height 11
click at [493, 156] on div "Fund Name" at bounding box center [492, 158] width 76 height 13
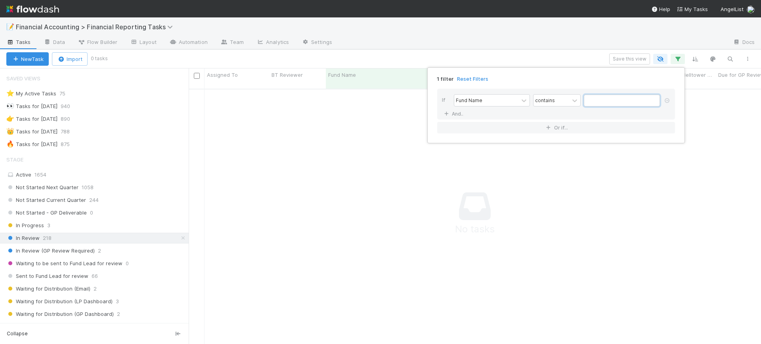
click at [604, 95] on input "text" at bounding box center [622, 101] width 76 height 12
type input "[PERSON_NAME]"
click at [283, 135] on div "1 filter Reset Filters If Fund Name contains [PERSON_NAME] And.. Or if..." at bounding box center [380, 172] width 761 height 344
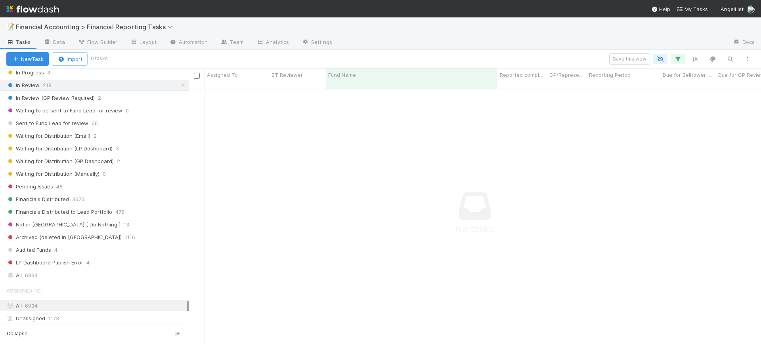
scroll to position [155, 0]
click at [50, 271] on div "All 6934" at bounding box center [96, 274] width 180 height 10
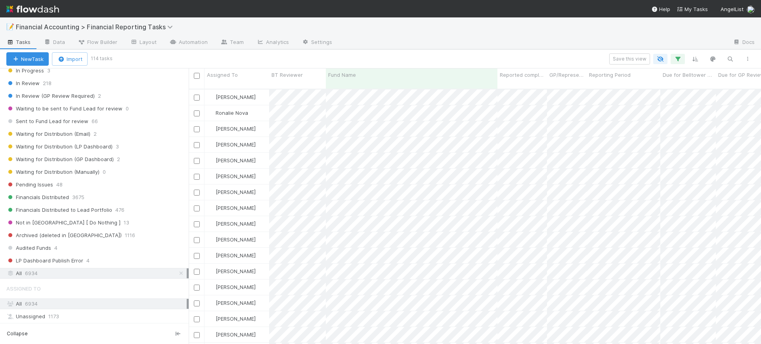
scroll to position [254, 565]
click at [680, 58] on icon "button" at bounding box center [678, 58] width 8 height 7
click at [448, 114] on icon at bounding box center [446, 114] width 8 height 5
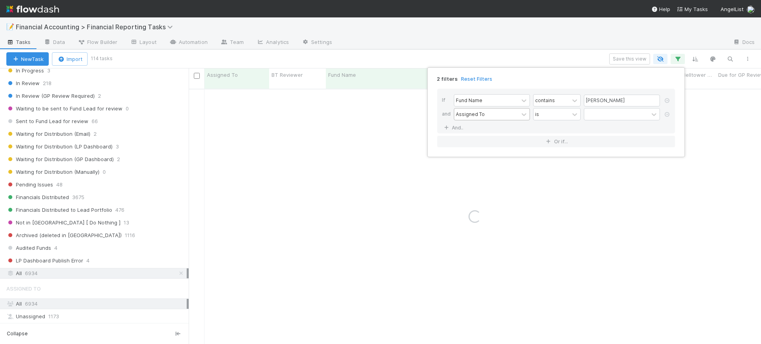
click at [476, 113] on div "Assigned To" at bounding box center [470, 114] width 29 height 7
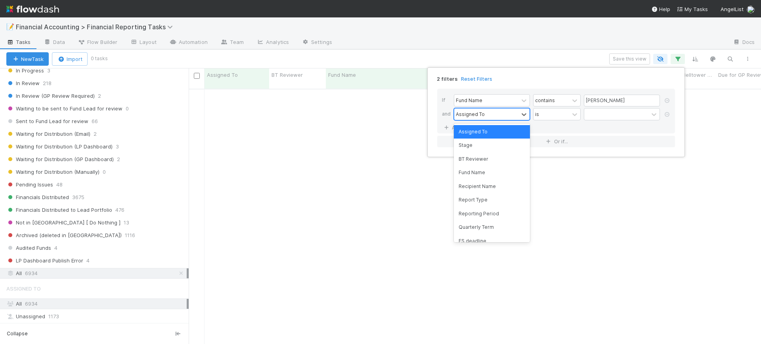
scroll to position [247, 557]
click at [497, 222] on div "Quarterly Term" at bounding box center [492, 227] width 76 height 13
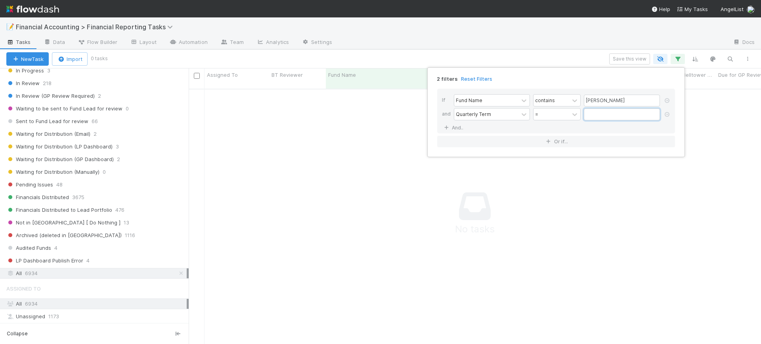
click at [593, 115] on input "text" at bounding box center [622, 115] width 76 height 12
type input "6"
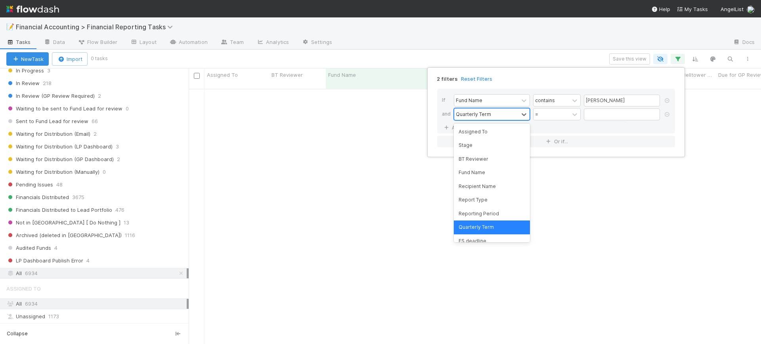
click at [493, 111] on div "Quarterly Term" at bounding box center [486, 114] width 64 height 11
click at [484, 173] on div "Fund Name" at bounding box center [492, 172] width 76 height 13
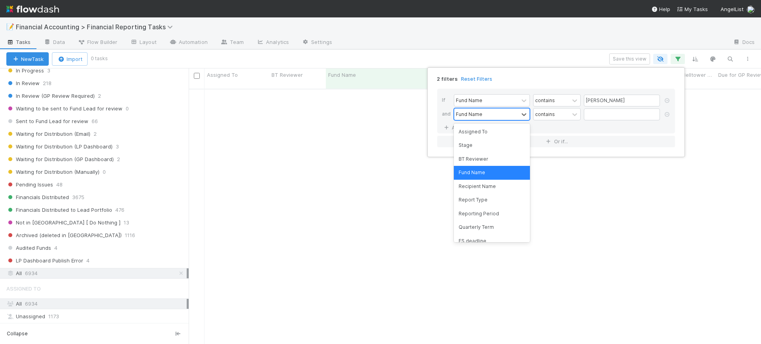
click at [517, 115] on div "Fund Name" at bounding box center [486, 114] width 64 height 11
click at [497, 212] on div "Reporting Period" at bounding box center [492, 213] width 76 height 13
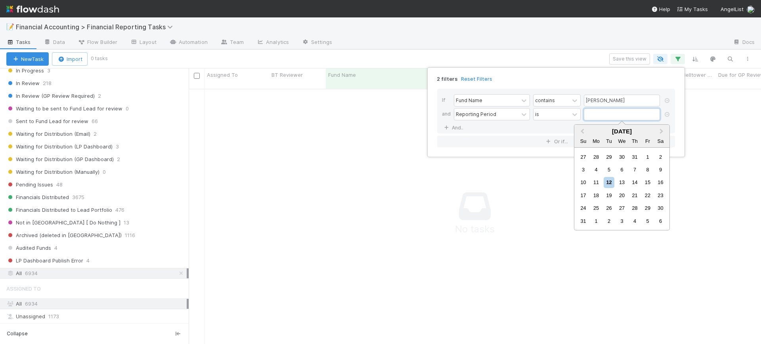
click at [592, 117] on input "text" at bounding box center [622, 115] width 76 height 12
click at [586, 133] on button "Previous Month" at bounding box center [581, 132] width 13 height 13
click at [599, 207] on div "30" at bounding box center [596, 208] width 11 height 11
type input "06/30/2025"
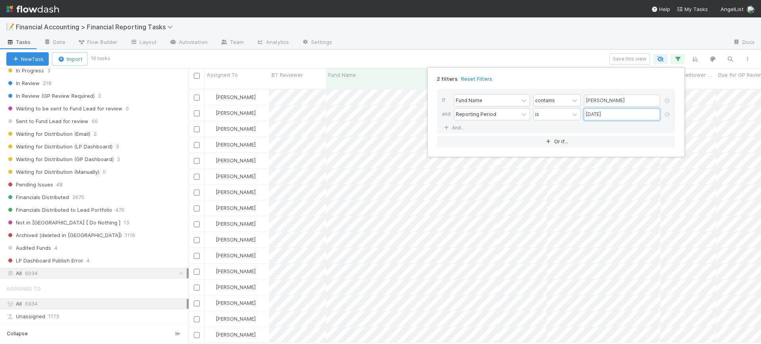
scroll to position [254, 565]
click at [361, 48] on div "2 filters Reset Filters If Fund Name contains todd and Reporting Period is 06/3…" at bounding box center [380, 172] width 761 height 344
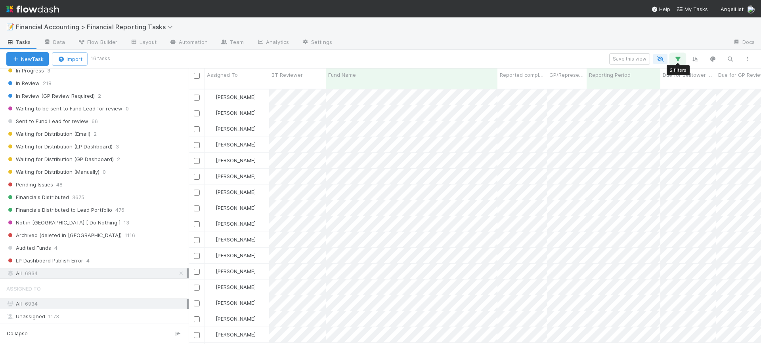
click at [679, 54] on button "button" at bounding box center [678, 59] width 14 height 10
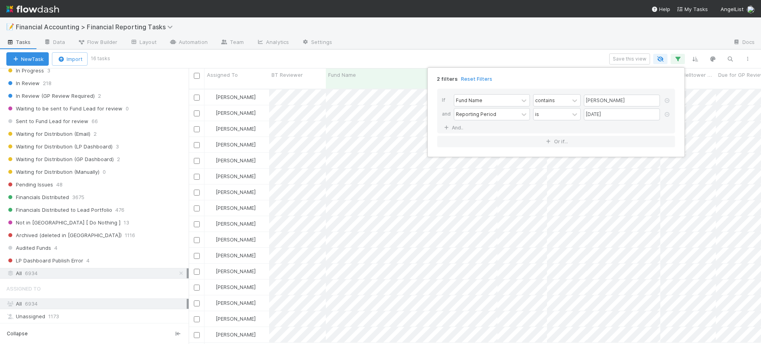
click at [608, 38] on div "2 filters Reset Filters If Fund Name contains todd and Reporting Period is 06/3…" at bounding box center [380, 172] width 761 height 344
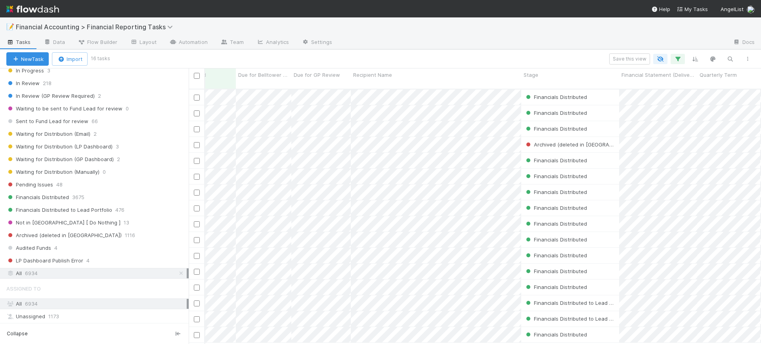
scroll to position [0, 484]
